Goal: Information Seeking & Learning: Learn about a topic

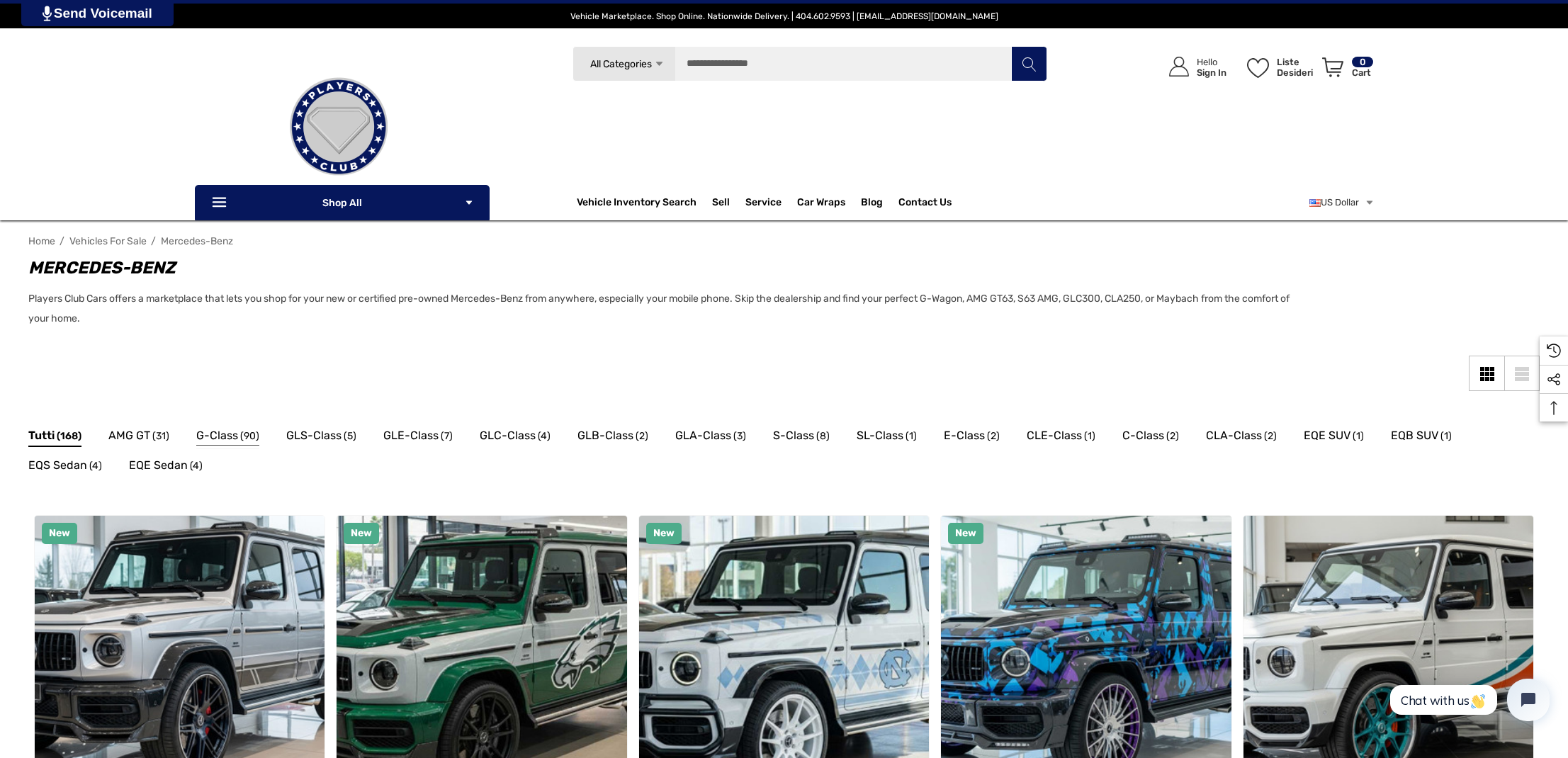
click at [207, 433] on span "G-Class" at bounding box center [217, 436] width 42 height 18
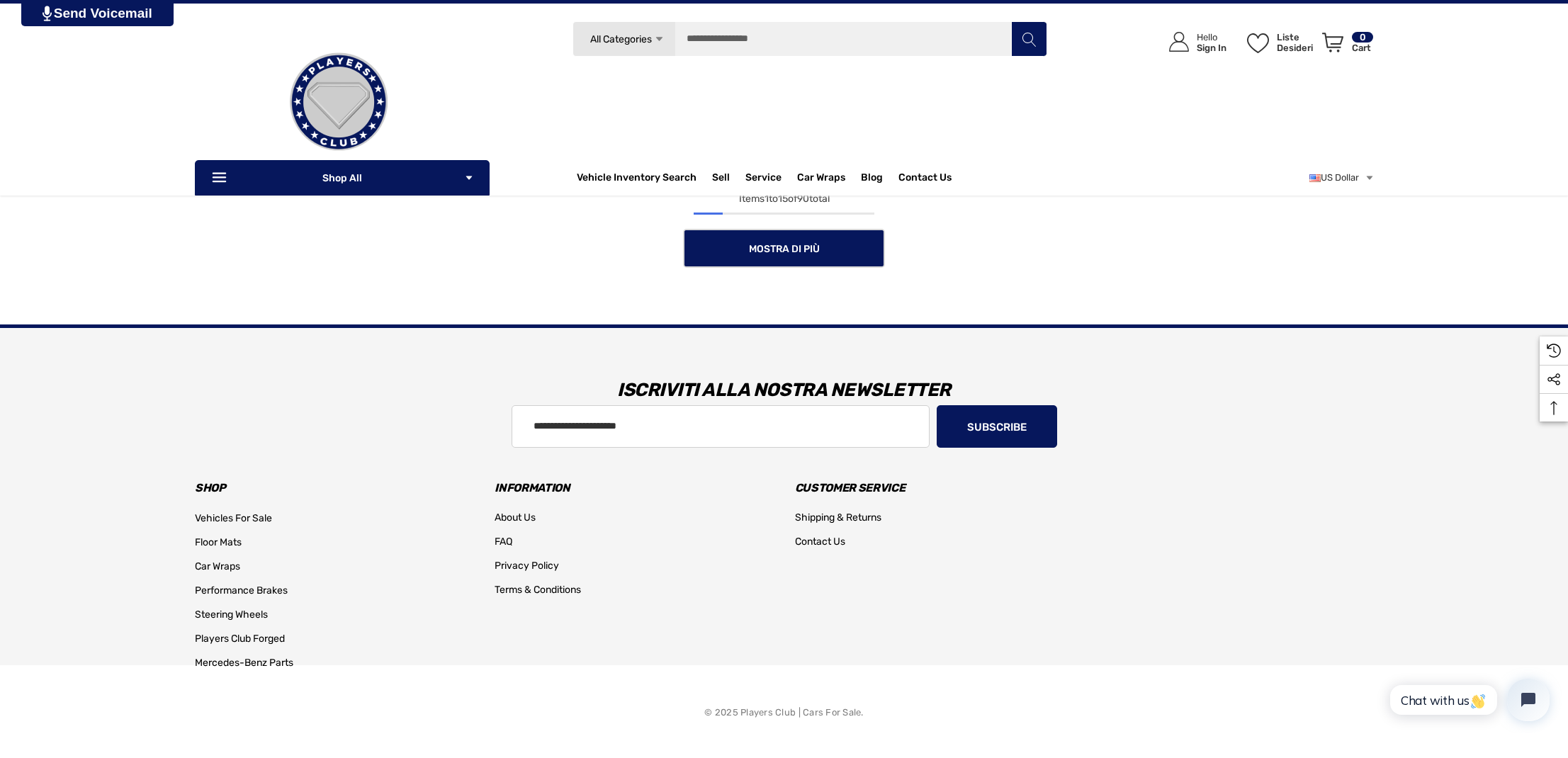
scroll to position [1463, 0]
click at [793, 254] on link "Mostra di più" at bounding box center [783, 248] width 202 height 39
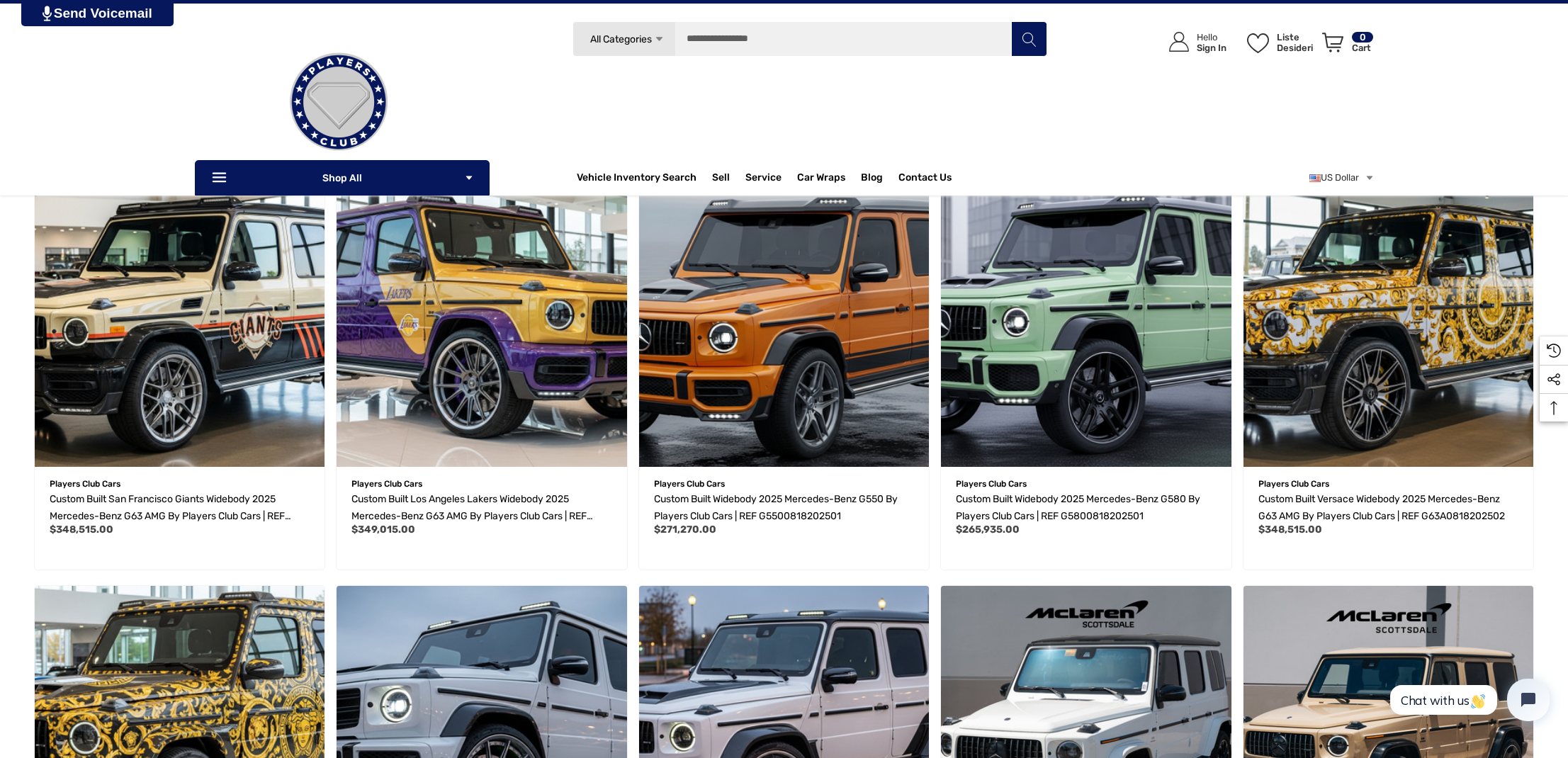
click at [665, 39] on link "All Categories Icon Arrow Down Icon Arrow Down Icon Arrow Up Icon Arrow Up" at bounding box center [624, 39] width 103 height 35
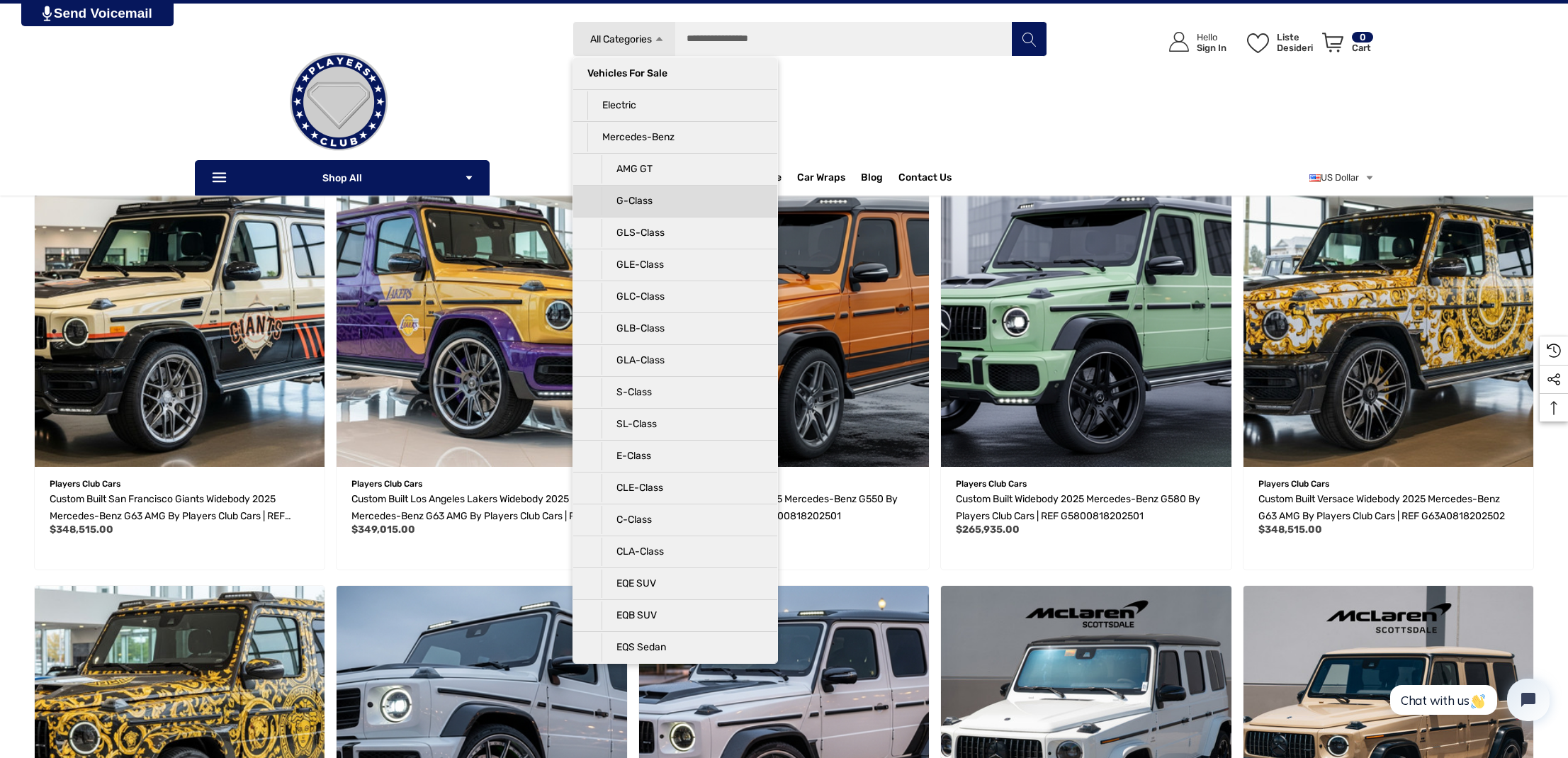
click at [655, 201] on p "G-Class" at bounding box center [682, 201] width 162 height 28
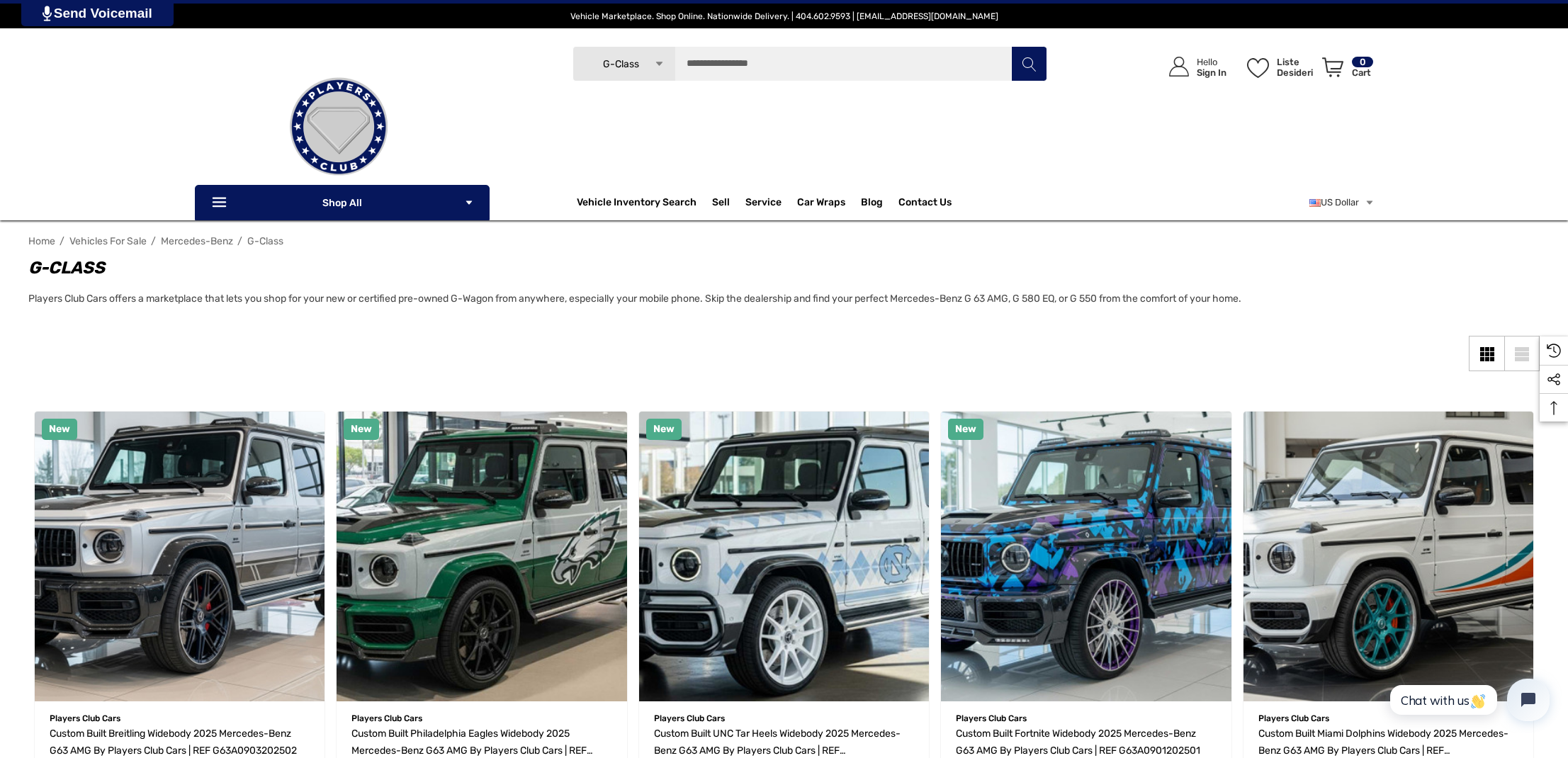
scroll to position [0, 0]
click at [806, 199] on span "Car Wraps" at bounding box center [820, 204] width 48 height 15
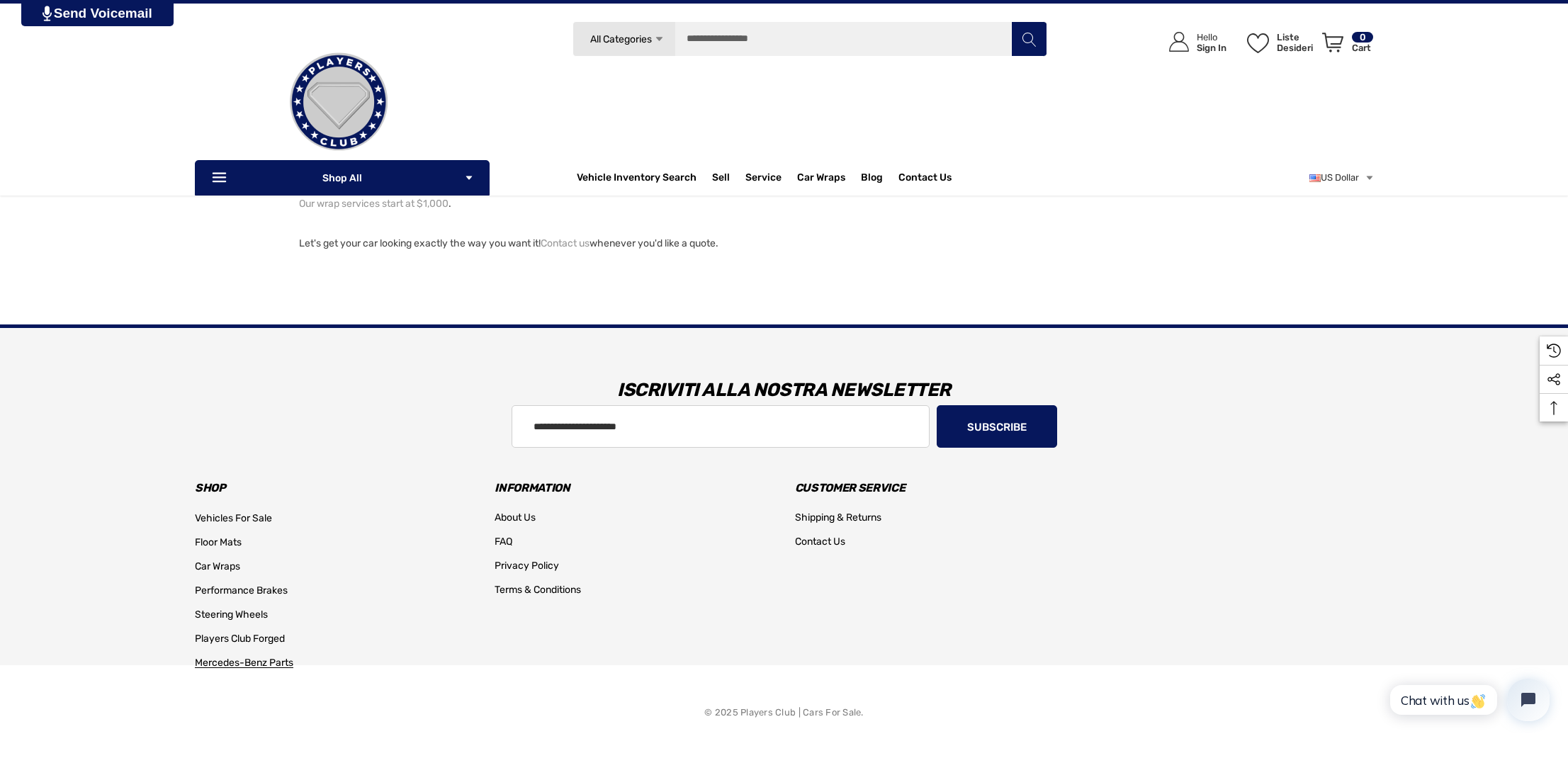
scroll to position [888, 0]
click at [241, 665] on span "Mercedes-Benz Parts" at bounding box center [243, 662] width 99 height 12
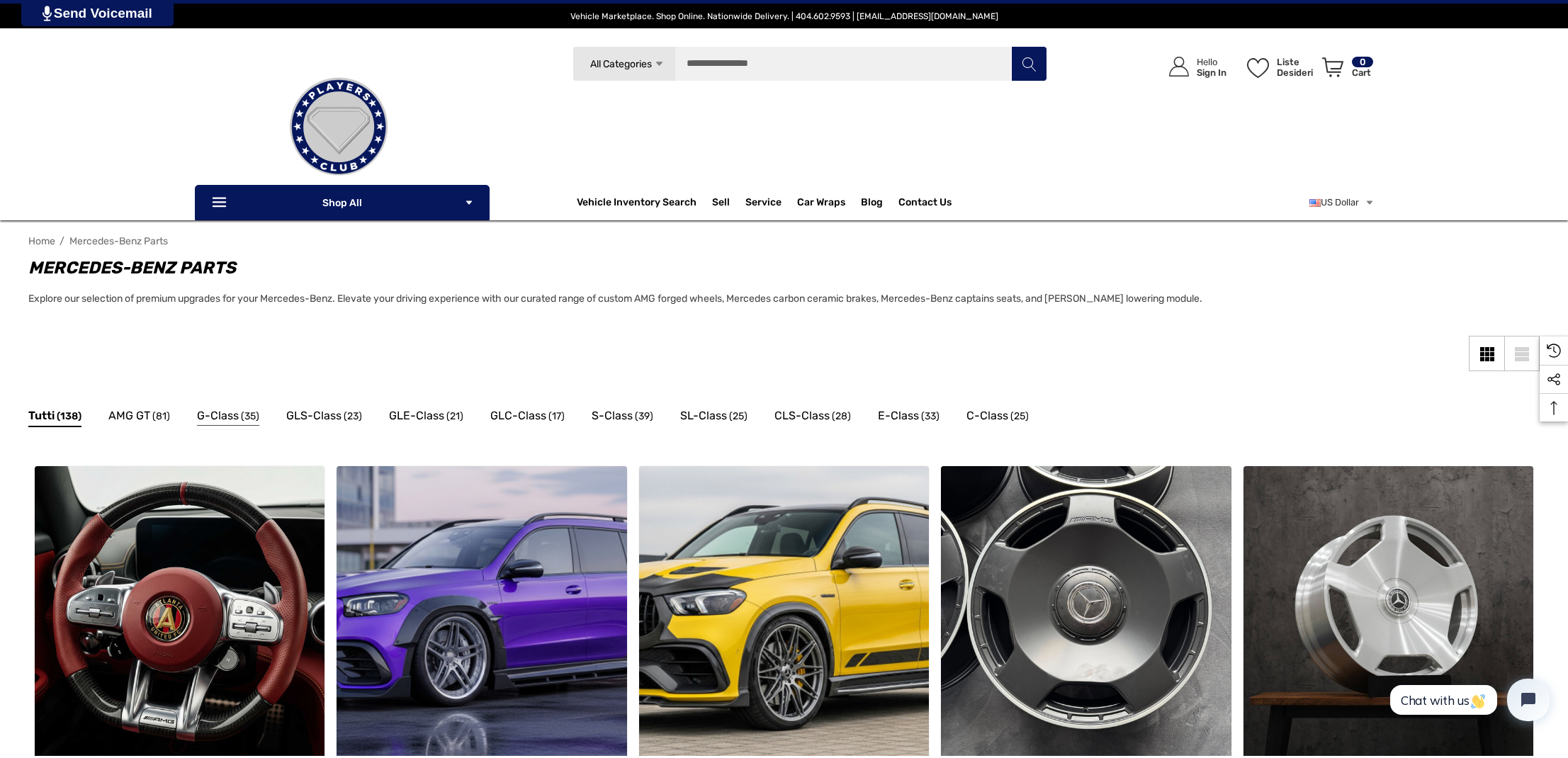
click at [244, 414] on span "(35)" at bounding box center [250, 416] width 18 height 18
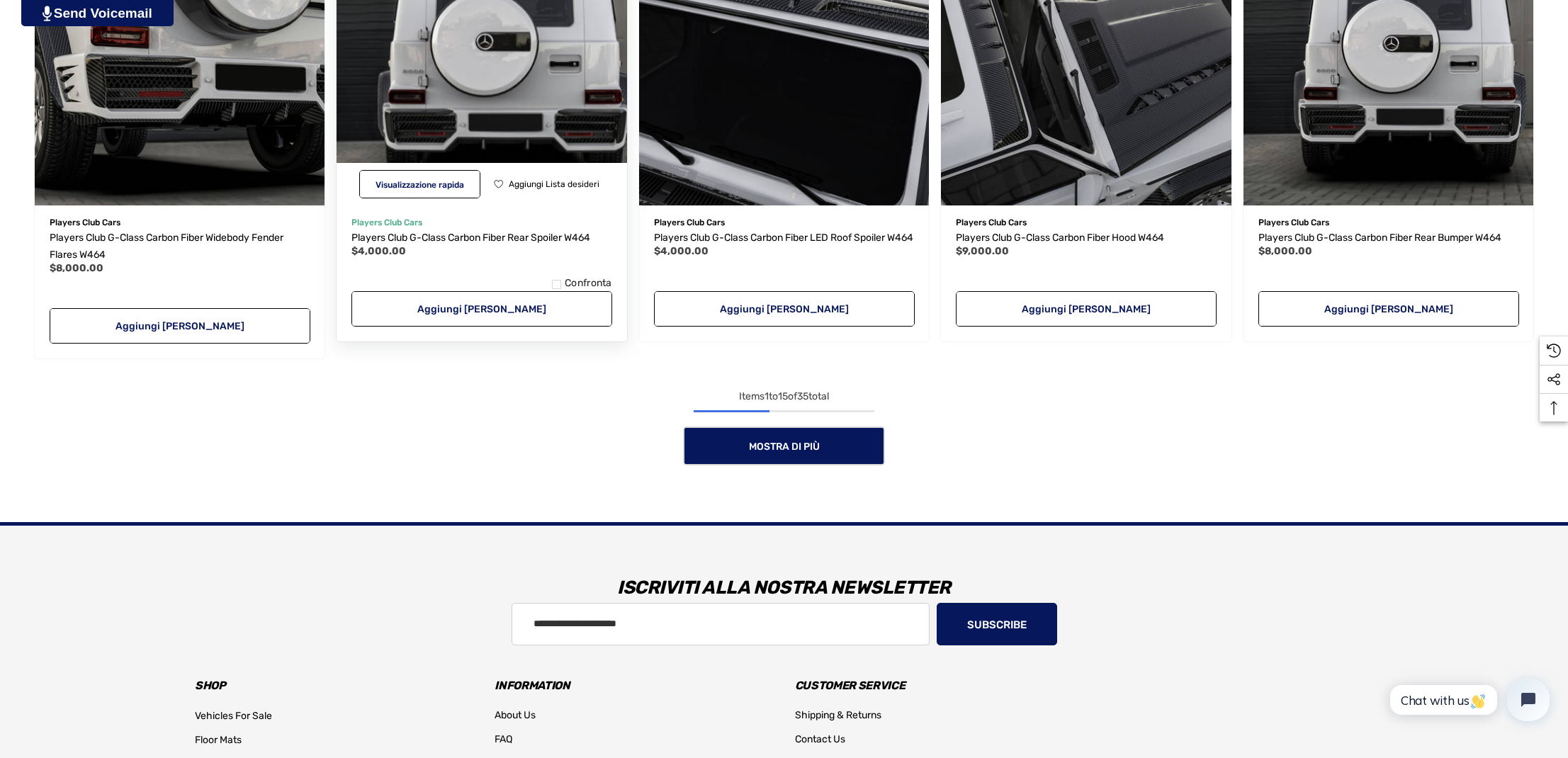
scroll to position [1399, 0]
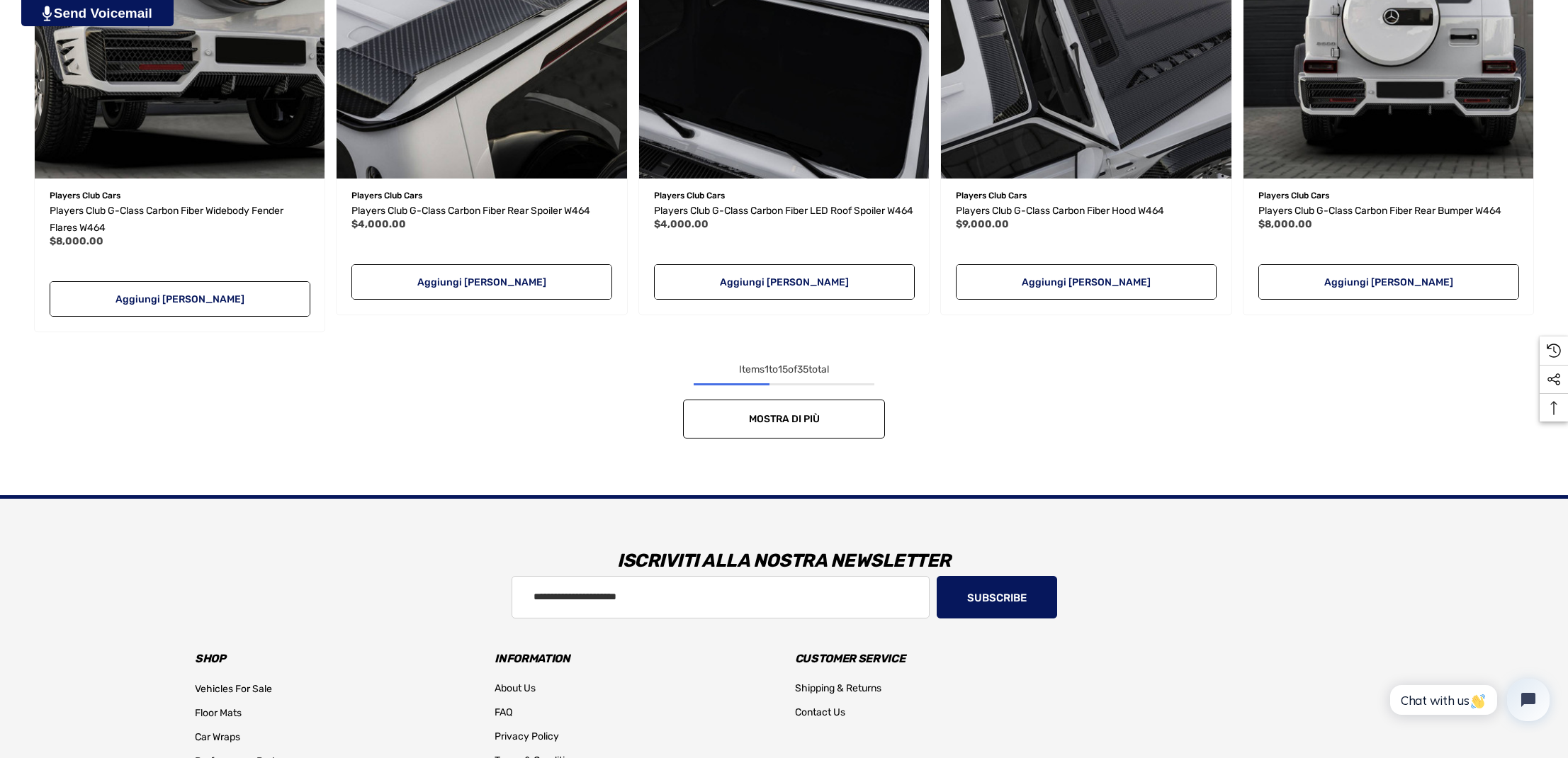
click at [781, 401] on link "Mostra di più" at bounding box center [783, 419] width 202 height 39
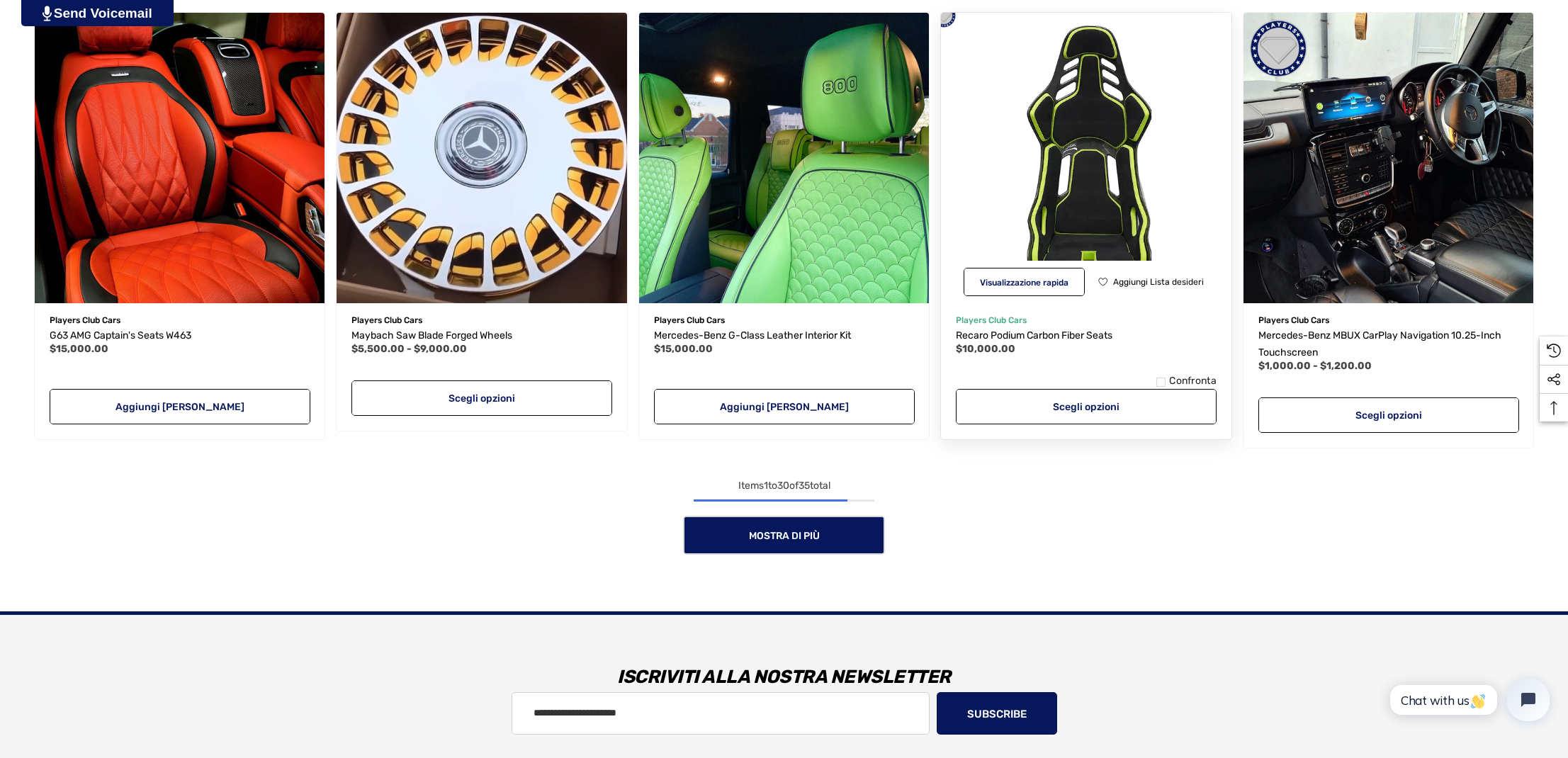
scroll to position [2644, 0]
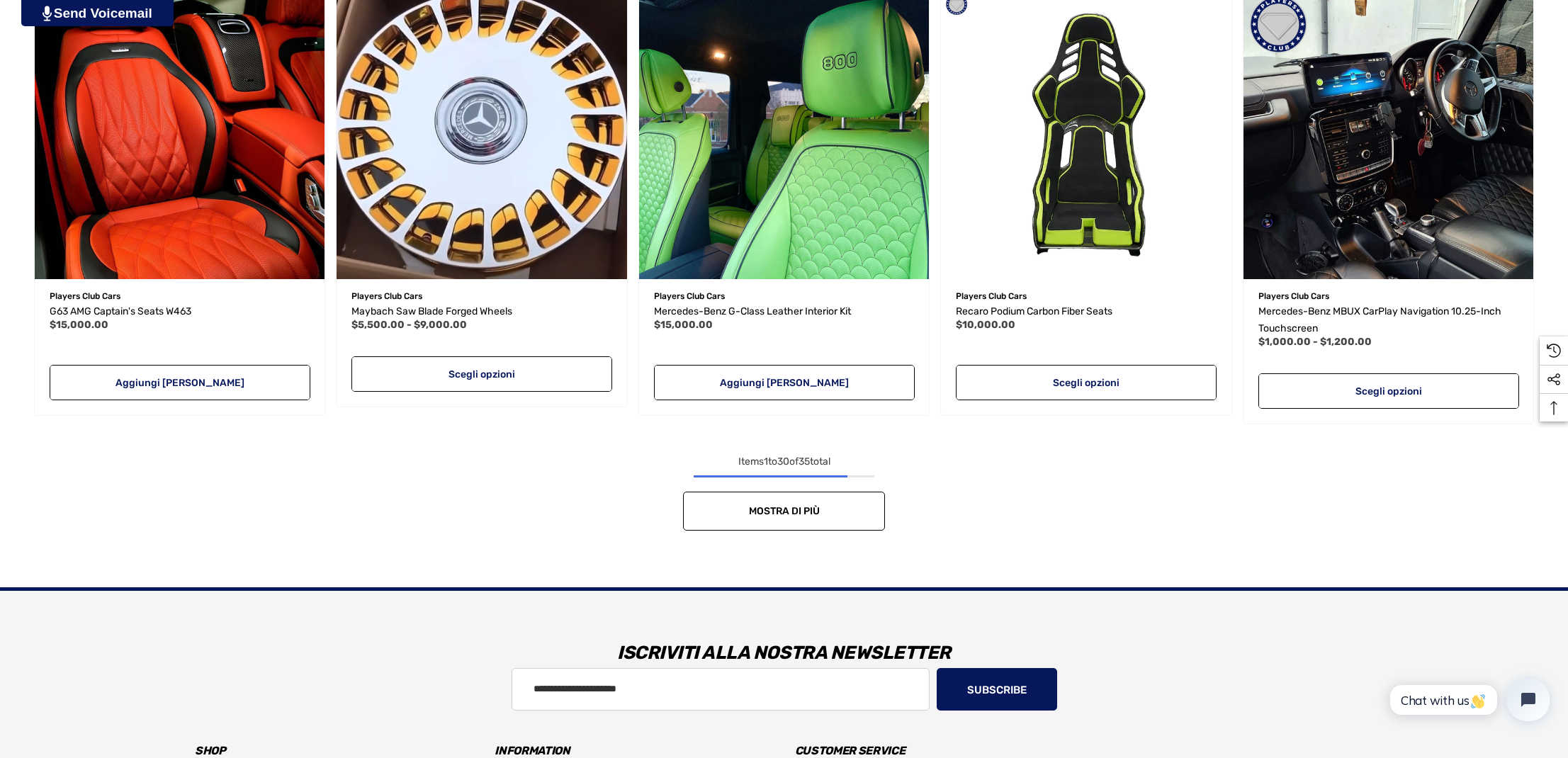
click at [829, 531] on link "Mostra di più" at bounding box center [783, 511] width 202 height 39
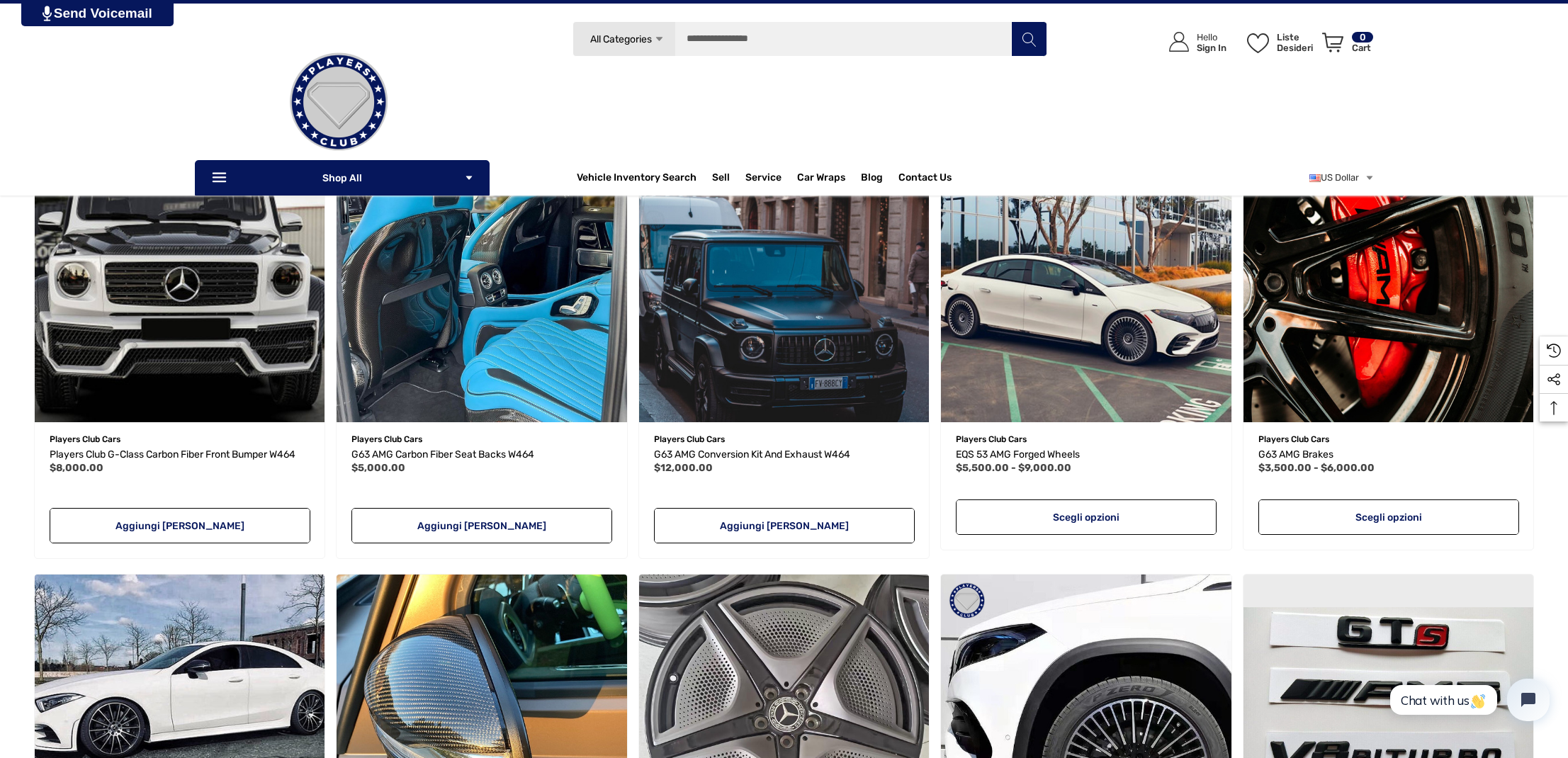
scroll to position [1595, 0]
